Goal: Transaction & Acquisition: Purchase product/service

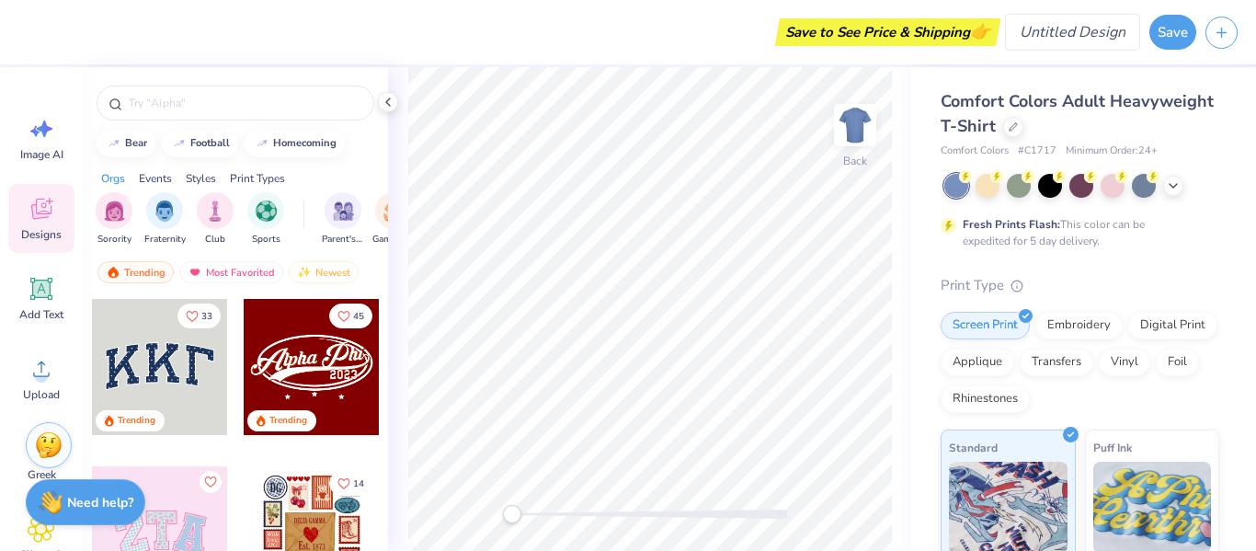
click at [1096, 39] on input "Design Title" at bounding box center [1072, 32] width 135 height 37
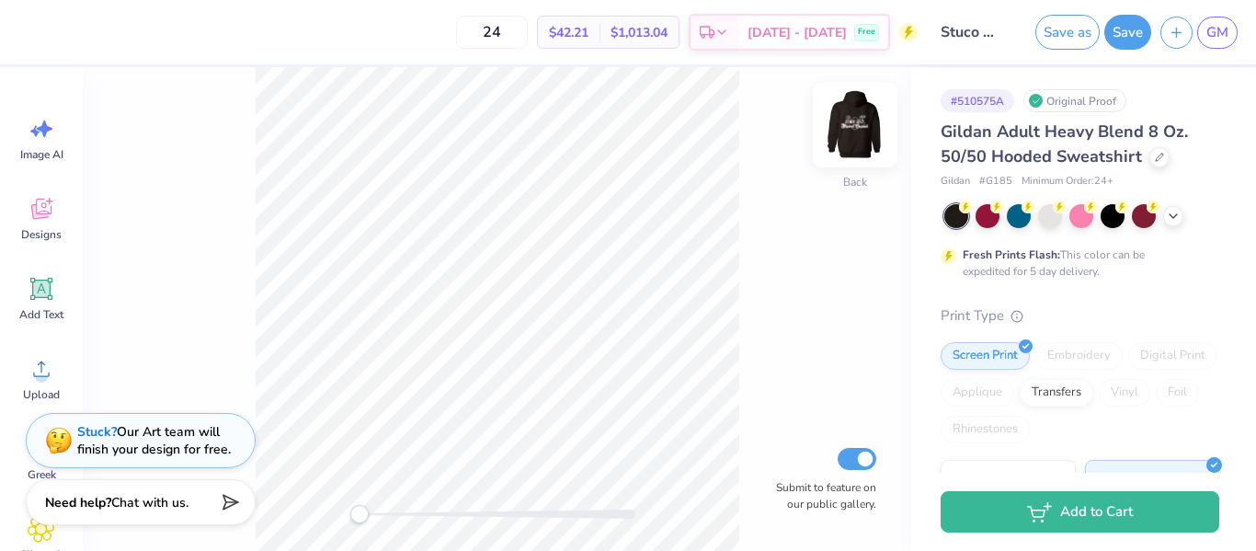
click at [841, 137] on img at bounding box center [855, 125] width 74 height 74
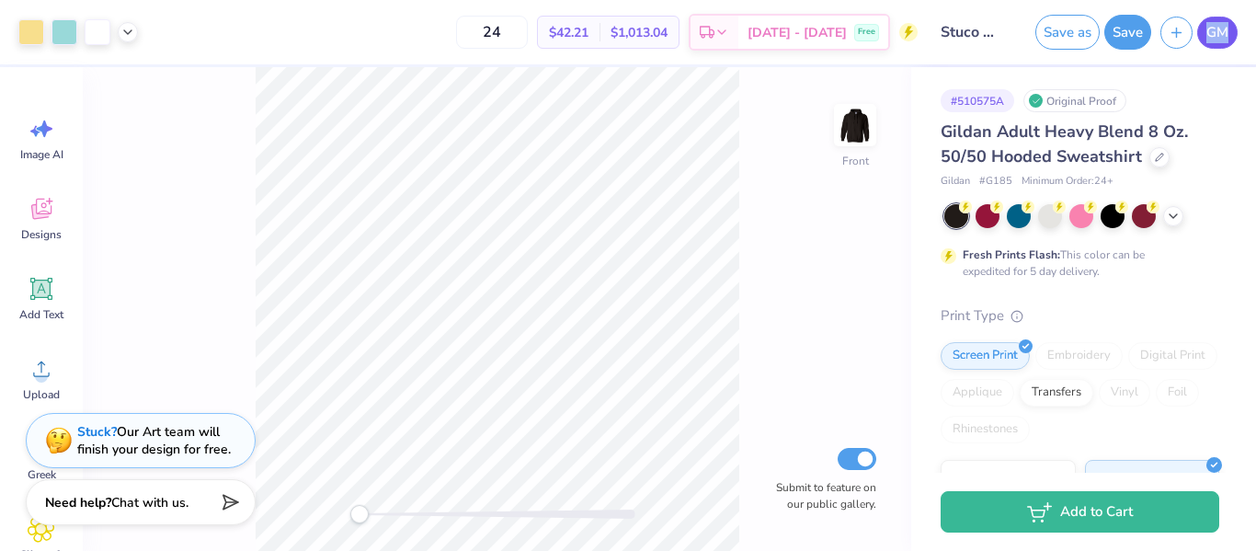
drag, startPoint x: 1240, startPoint y: 29, endPoint x: 1208, endPoint y: 31, distance: 32.2
click at [1208, 31] on div "Save as Save GM" at bounding box center [1141, 32] width 230 height 64
click at [1208, 31] on span "GM" at bounding box center [1217, 32] width 22 height 21
click at [987, 32] on input "Stuco Merch Option 2" at bounding box center [972, 32] width 90 height 37
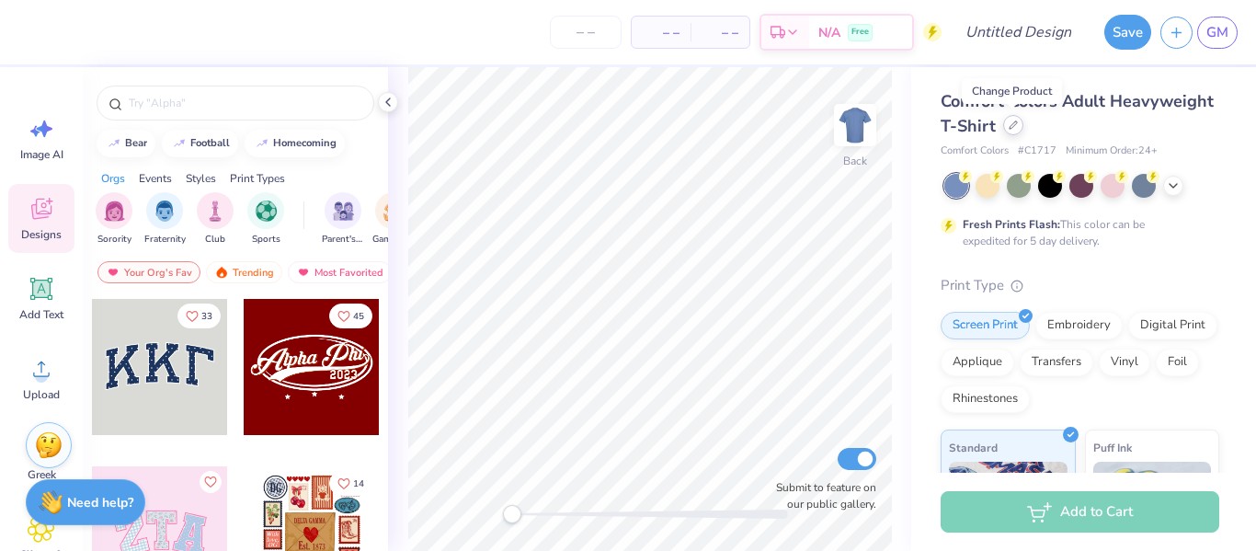
click at [1012, 126] on icon at bounding box center [1013, 124] width 9 height 9
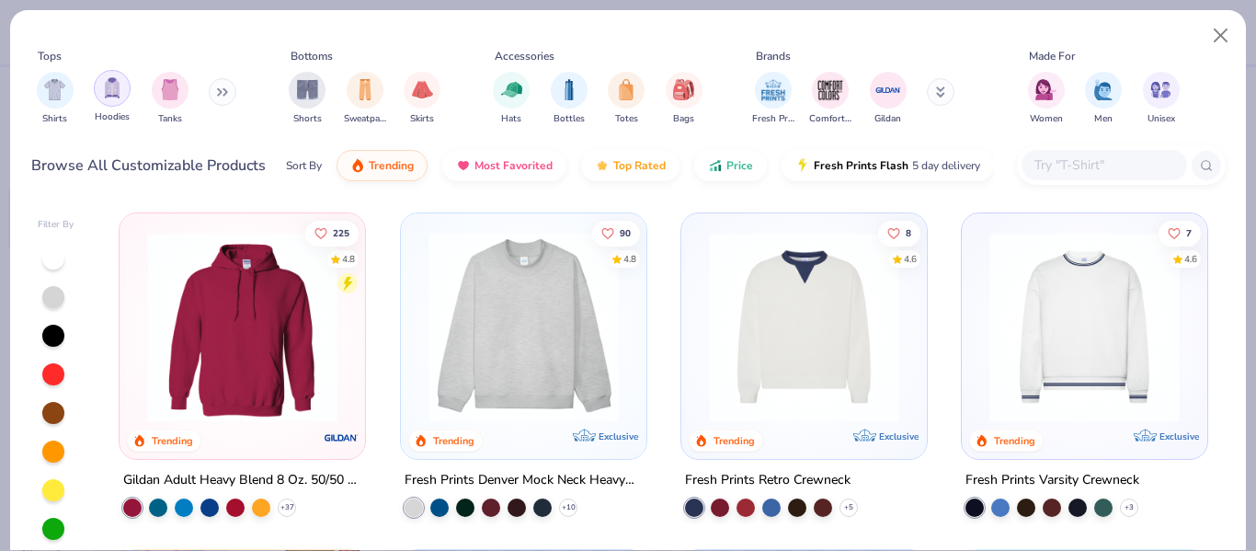
click at [106, 100] on div "filter for Hoodies" at bounding box center [112, 88] width 37 height 37
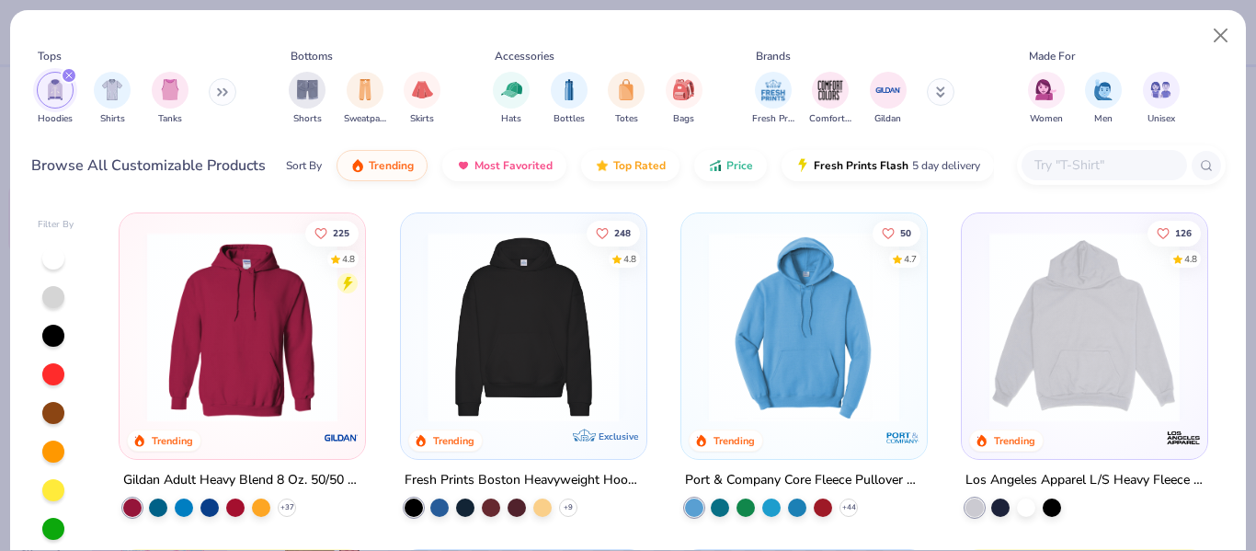
click at [505, 374] on div at bounding box center [314, 327] width 627 height 190
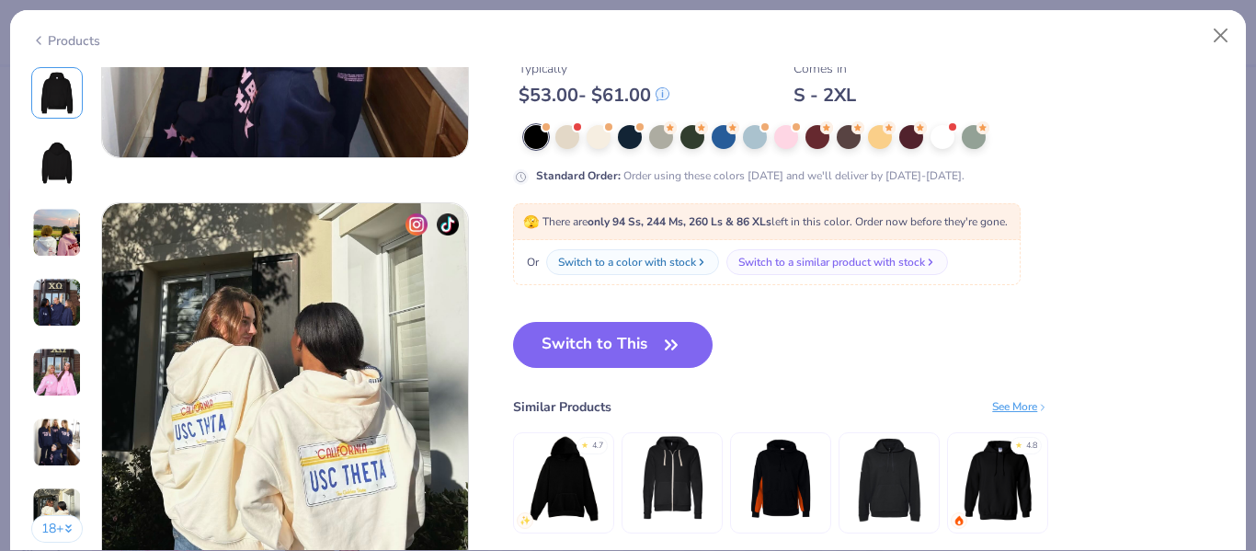
scroll to position [2312, 0]
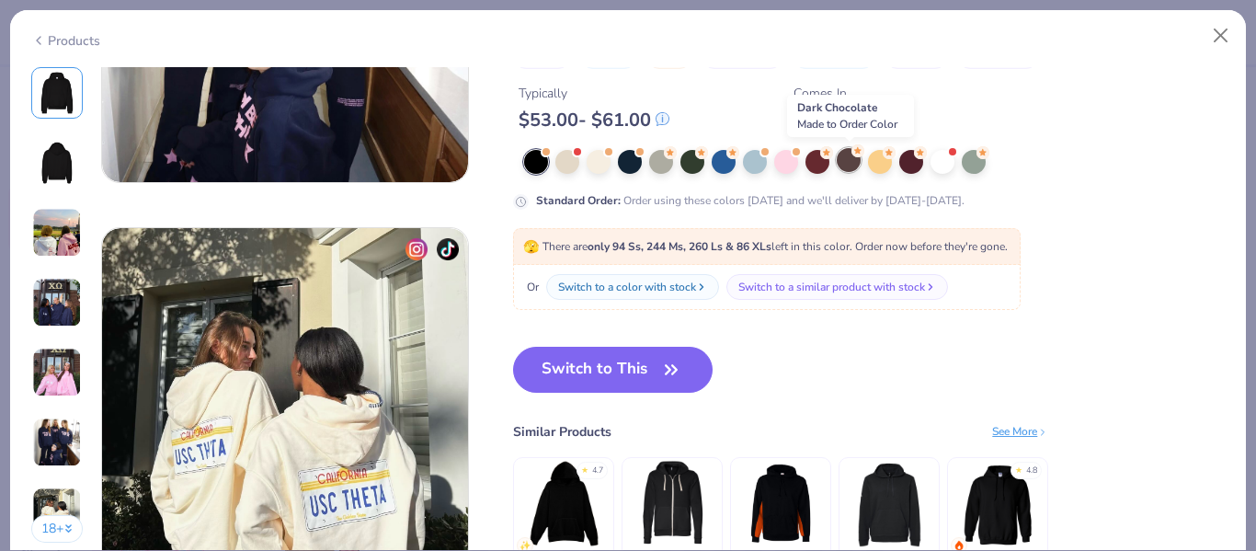
click at [854, 161] on div at bounding box center [849, 160] width 24 height 24
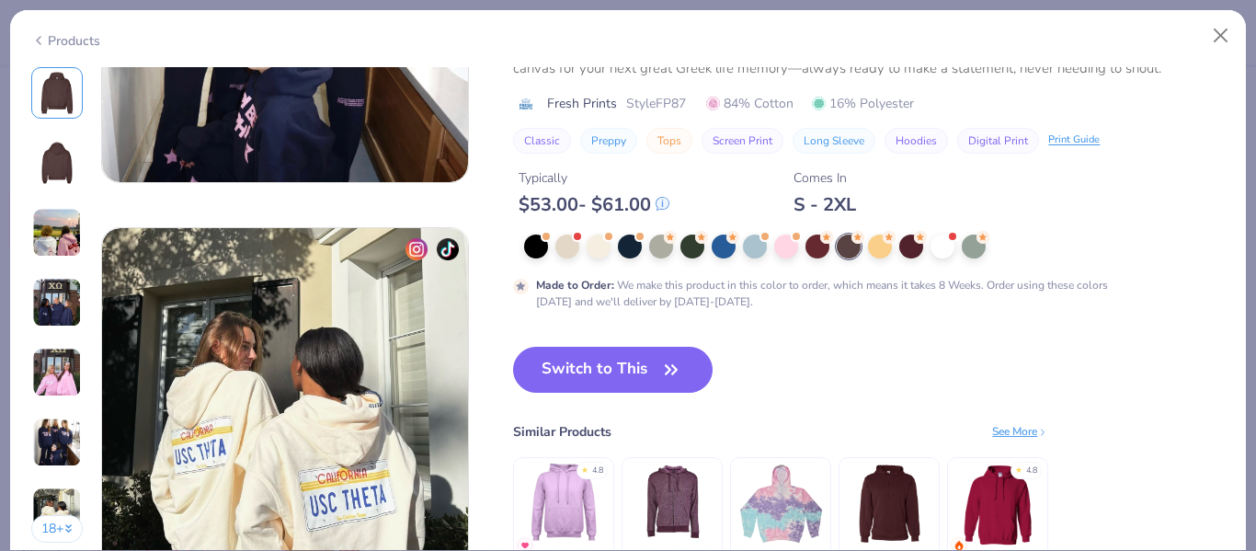
click at [728, 280] on div "Made to Order : We make this product in this color to order, which means it tak…" at bounding box center [837, 293] width 603 height 33
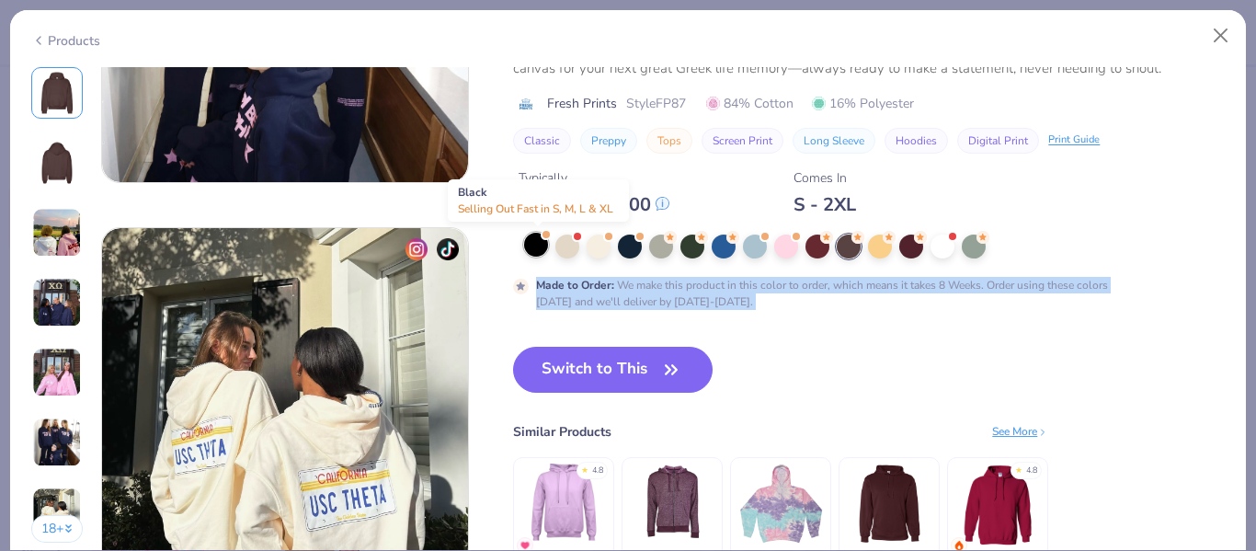
click at [541, 246] on div at bounding box center [536, 245] width 24 height 24
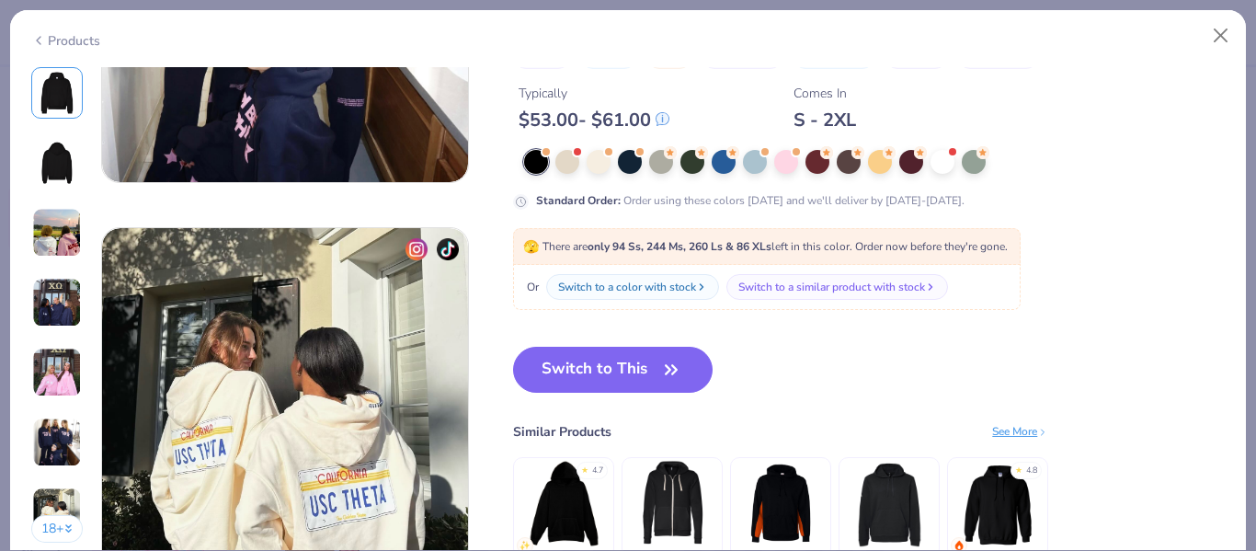
click at [841, 200] on div "Standard Order : Order using these colors today and we'll deliver by Sep 25-28." at bounding box center [750, 200] width 429 height 17
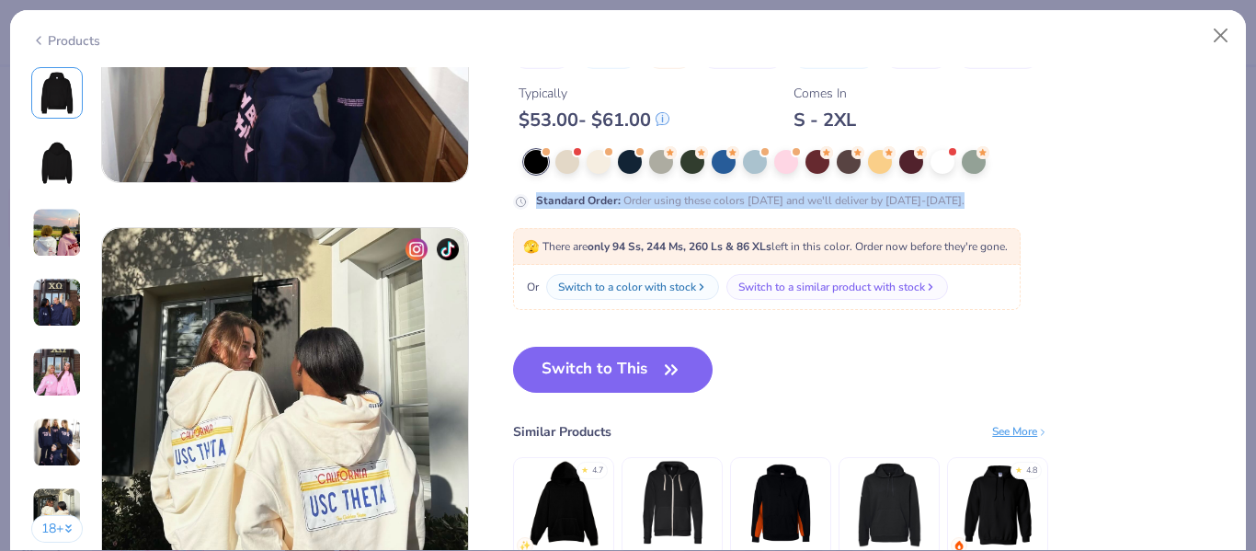
click at [841, 200] on div "Standard Order : Order using these colors today and we'll deliver by Sep 25-28." at bounding box center [750, 200] width 429 height 17
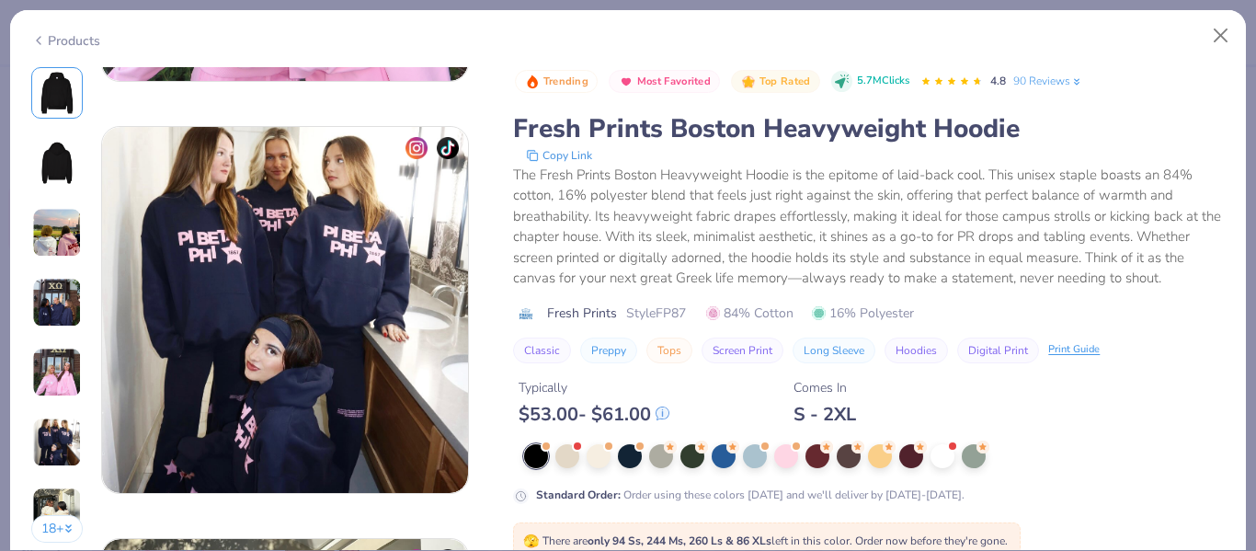
scroll to position [1983, 0]
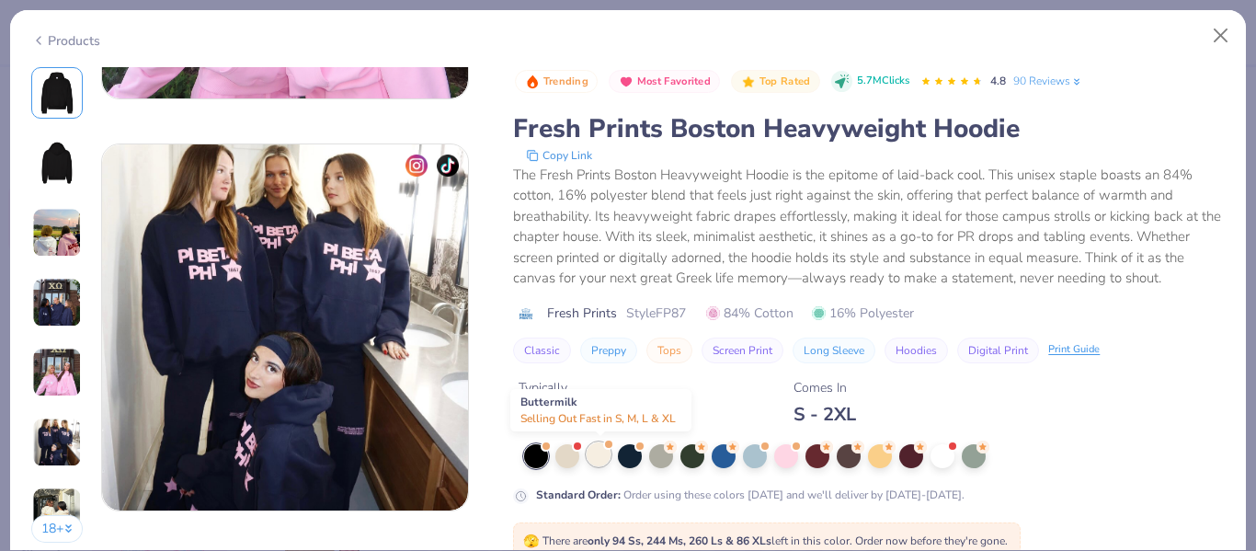
click at [594, 460] on div at bounding box center [599, 454] width 24 height 24
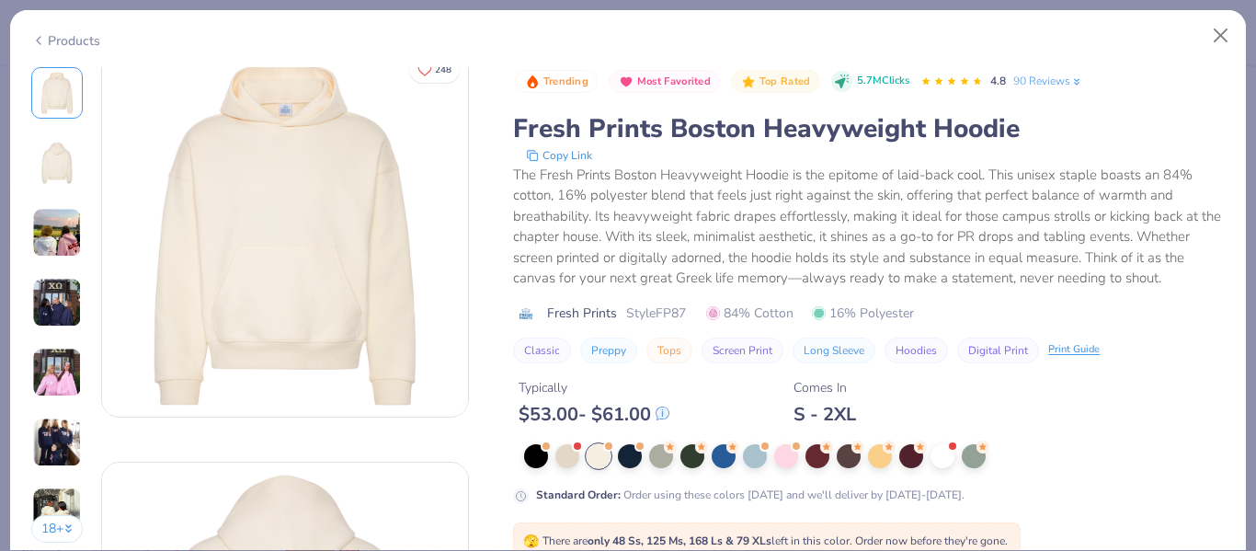
scroll to position [16, 0]
click at [1049, 79] on link "90 Reviews" at bounding box center [1048, 81] width 70 height 17
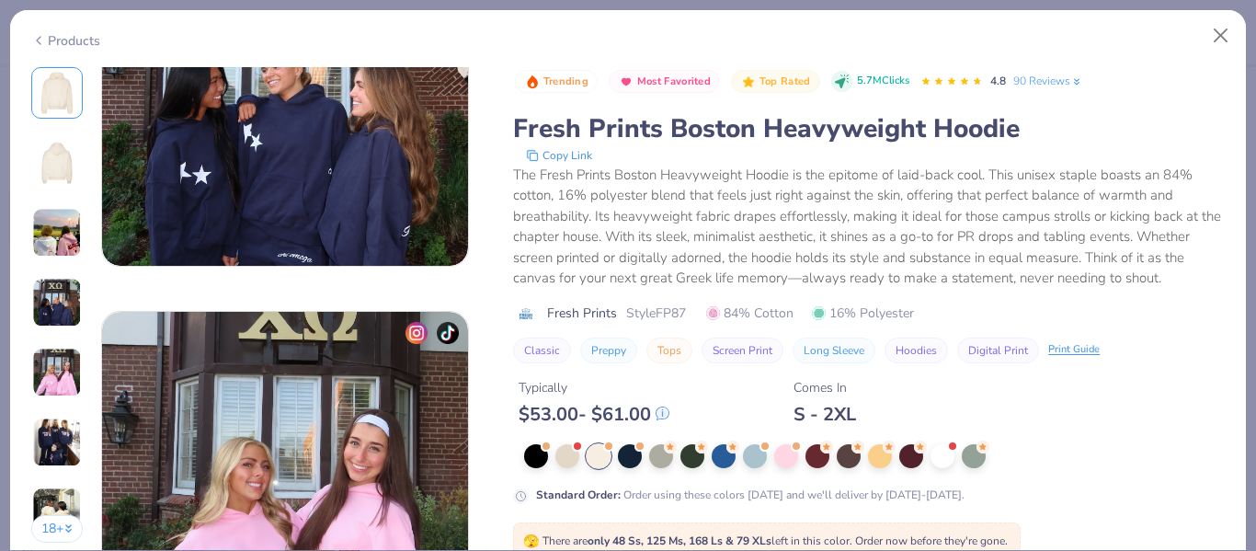
scroll to position [6005, 0]
